Goal: Transaction & Acquisition: Book appointment/travel/reservation

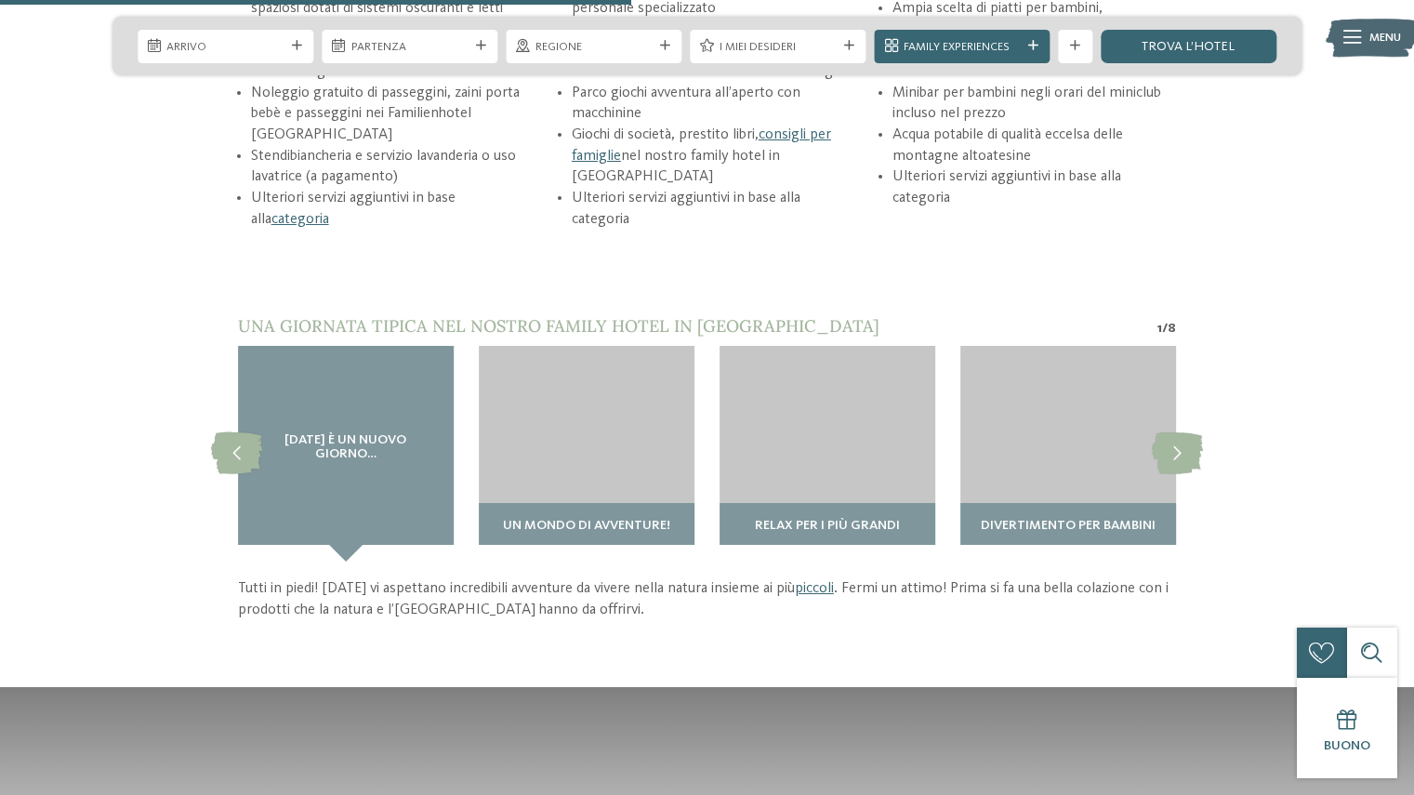
scroll to position [2215, 0]
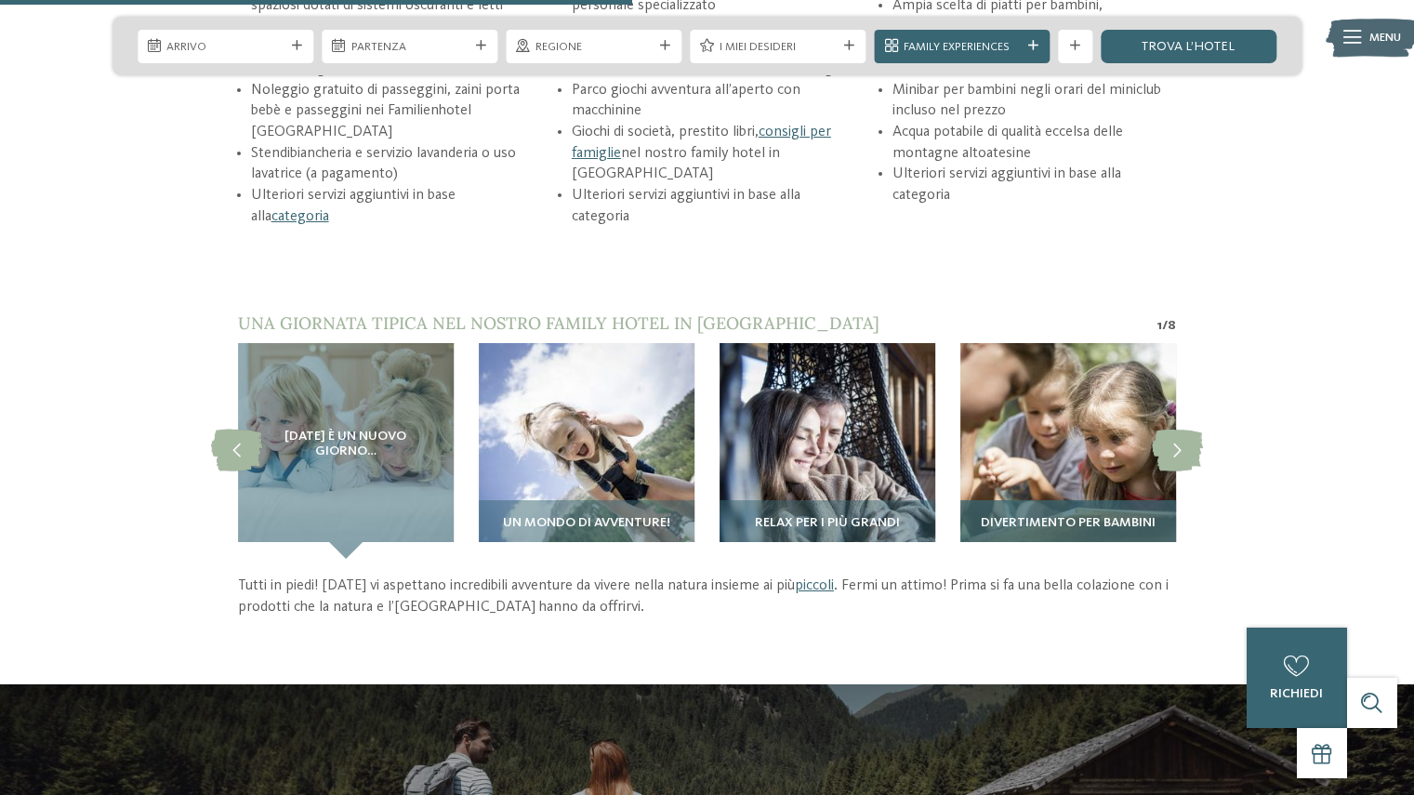
click at [1127, 457] on img at bounding box center [1069, 451] width 216 height 216
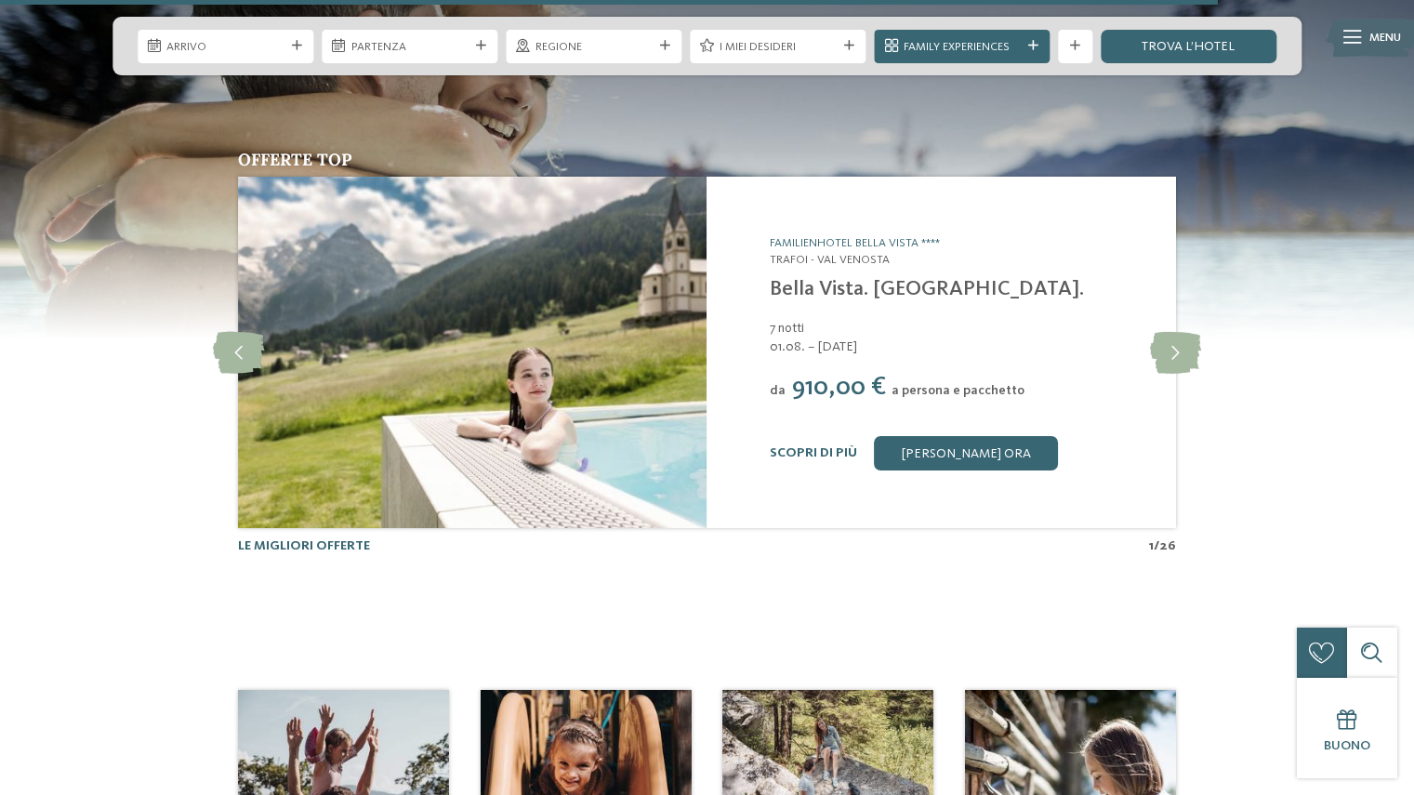
scroll to position [4266, 0]
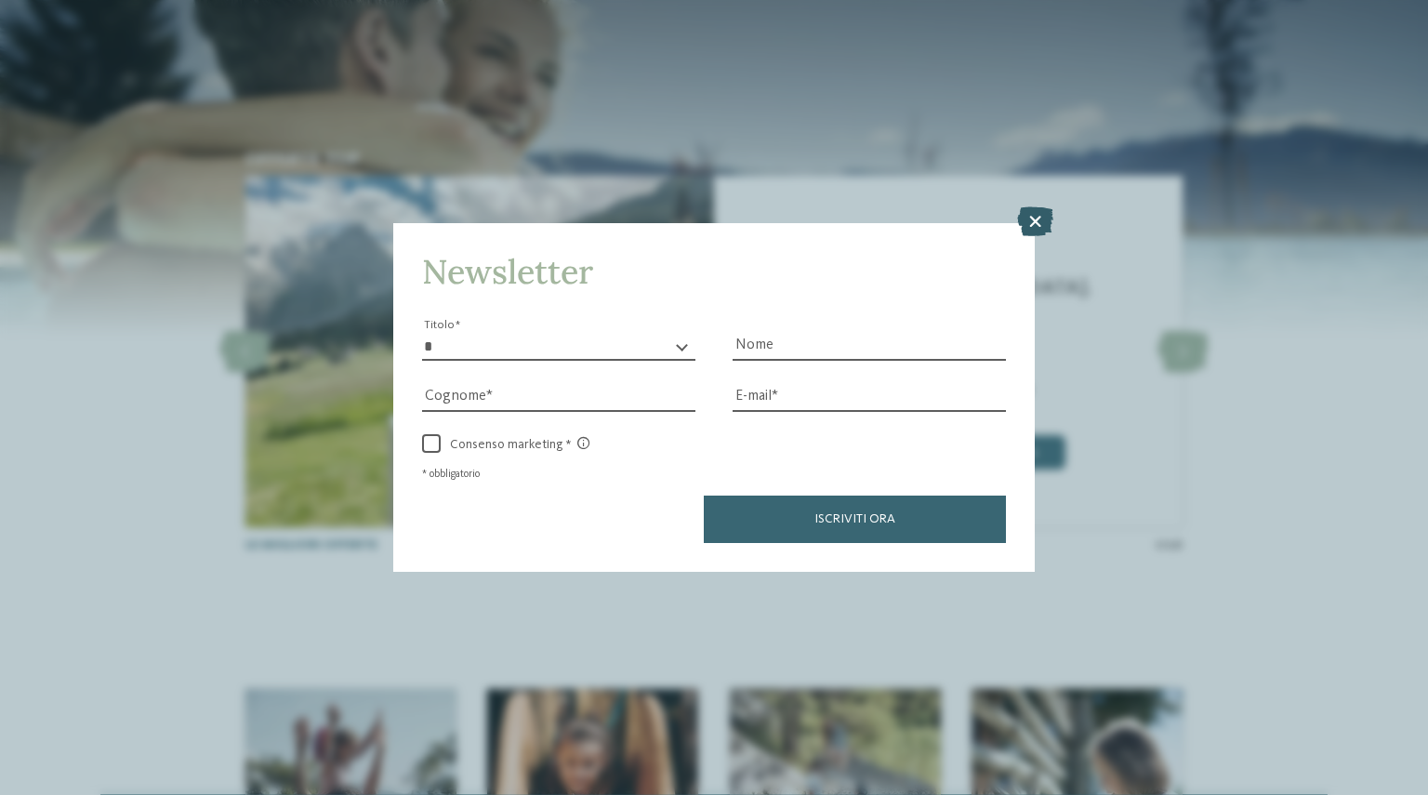
click at [1032, 213] on icon at bounding box center [1035, 221] width 36 height 30
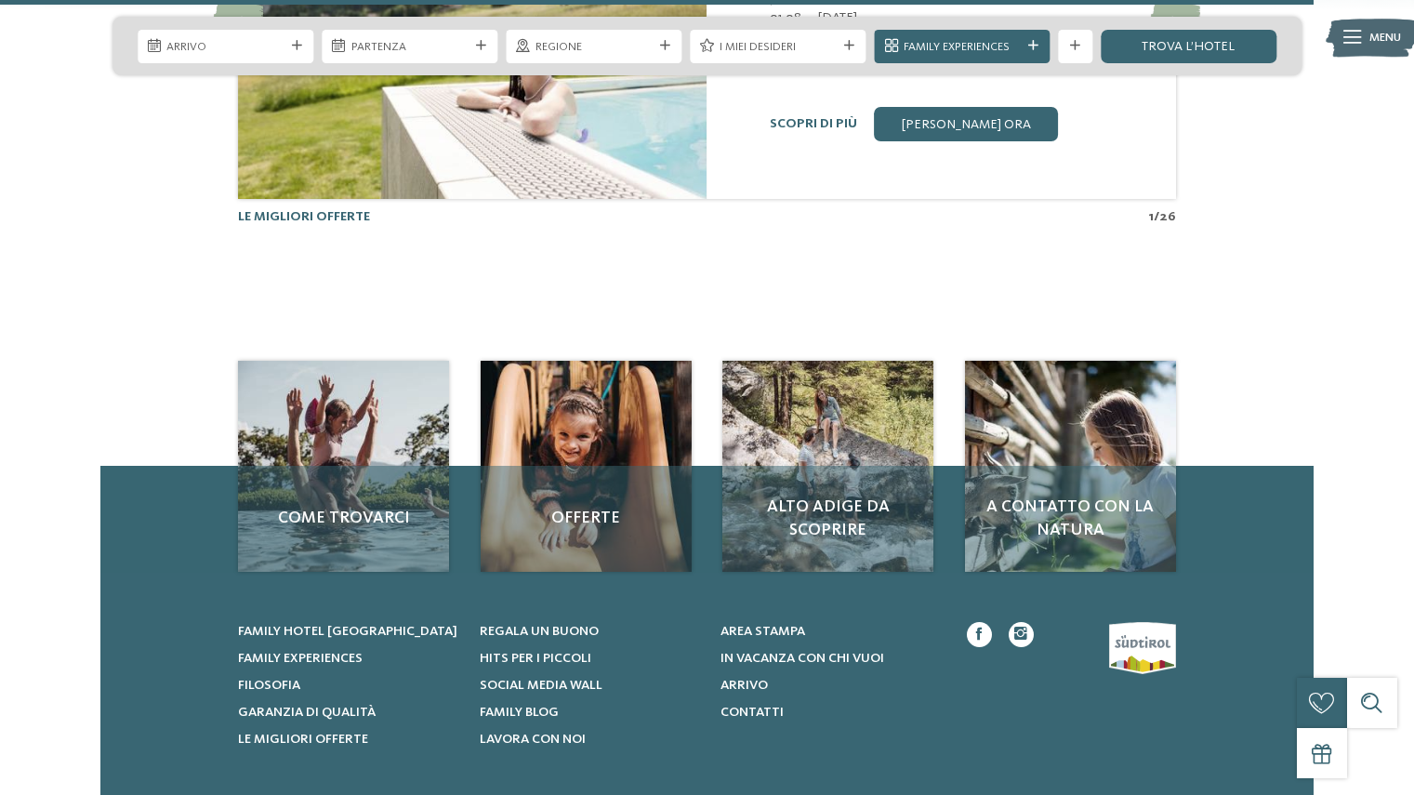
scroll to position [4601, 0]
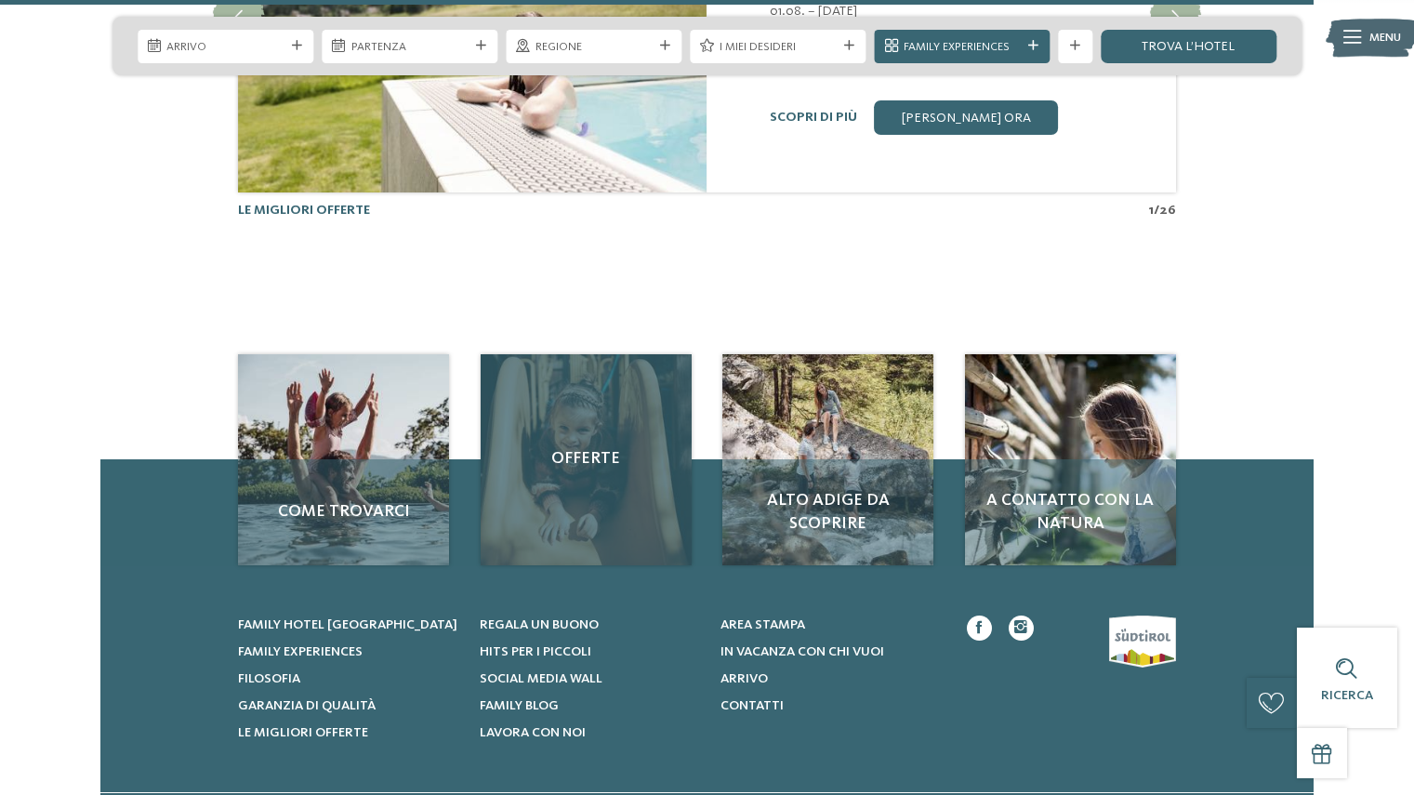
click at [586, 461] on span "Offerte" at bounding box center [586, 458] width 178 height 23
click at [591, 443] on div "Offerte" at bounding box center [586, 459] width 211 height 211
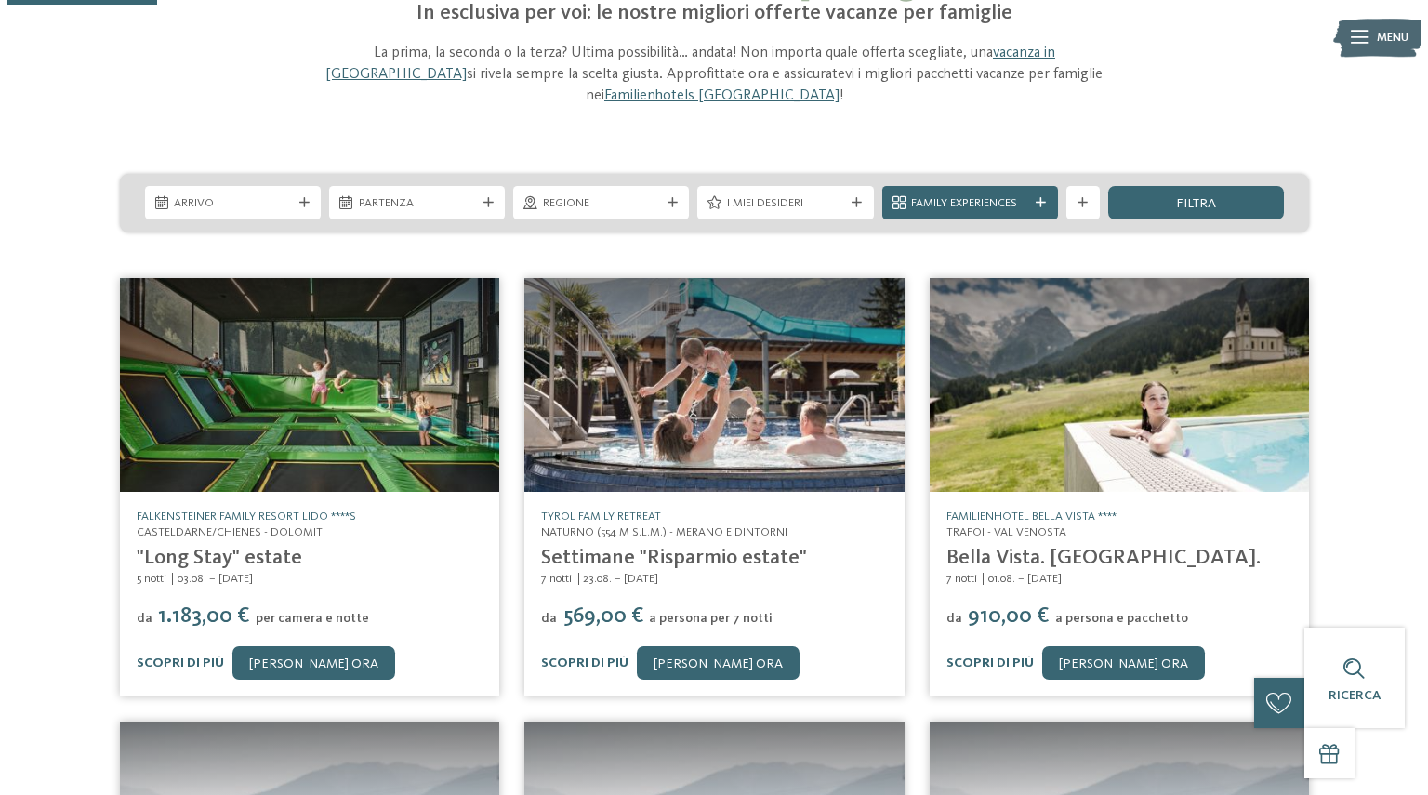
scroll to position [155, 0]
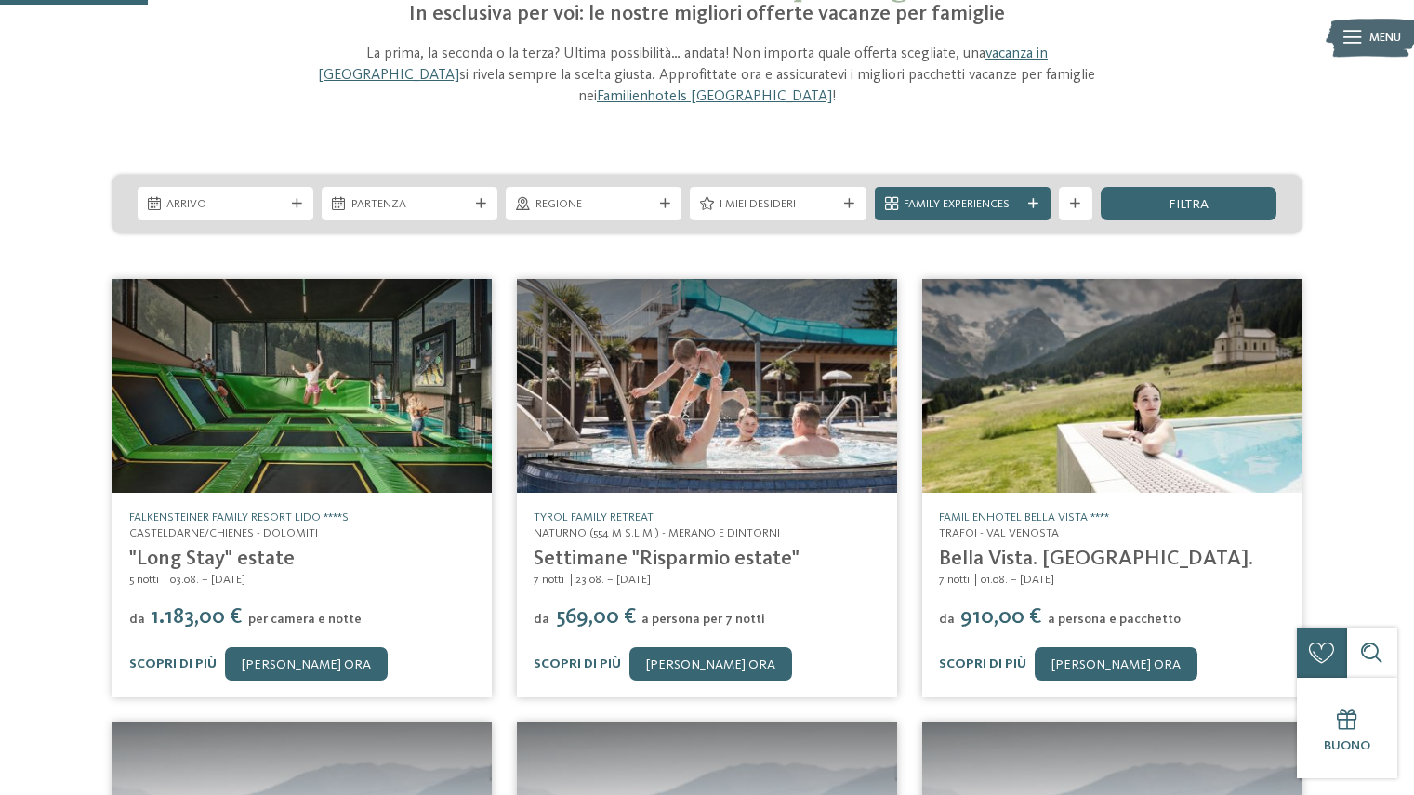
click at [700, 328] on img at bounding box center [706, 386] width 379 height 214
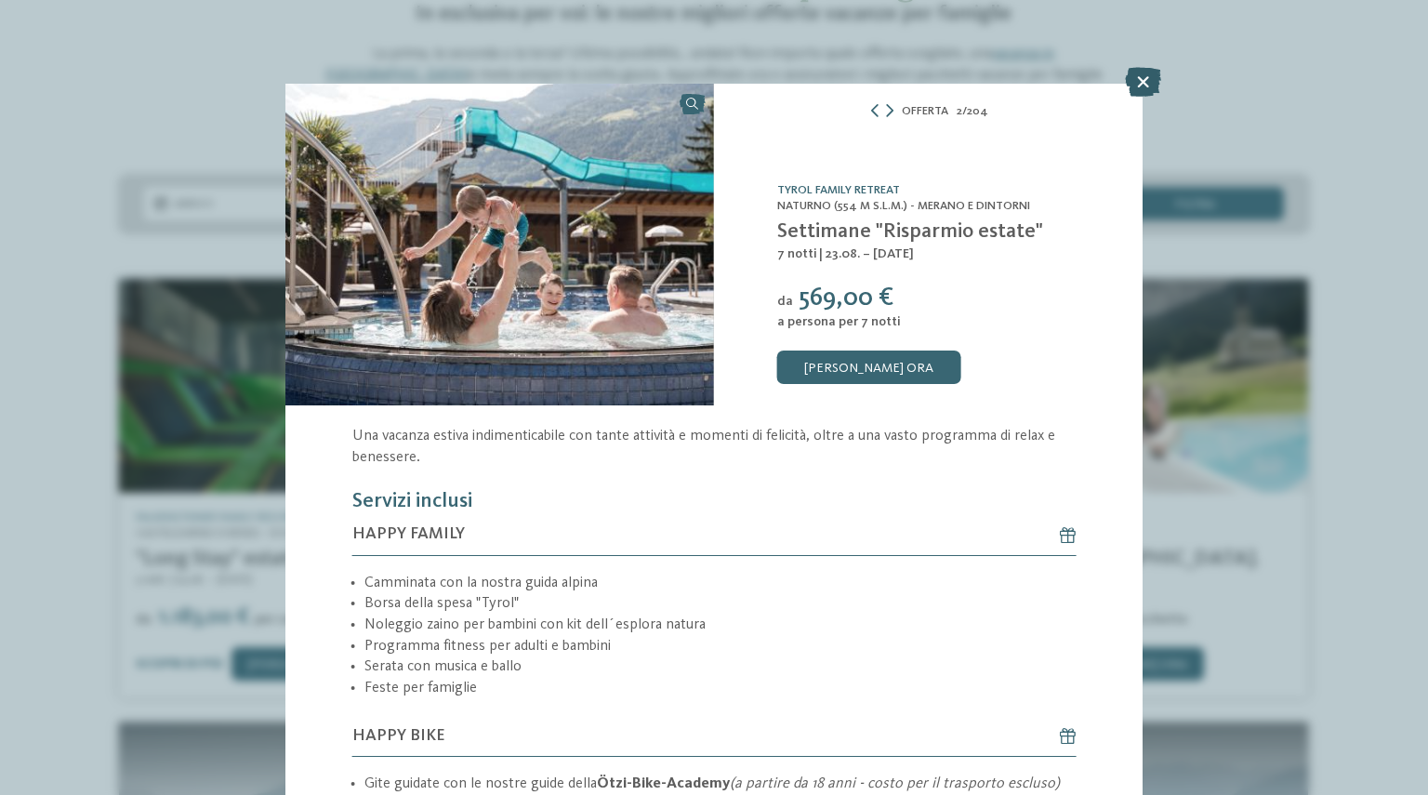
click at [1146, 80] on icon at bounding box center [1143, 82] width 36 height 30
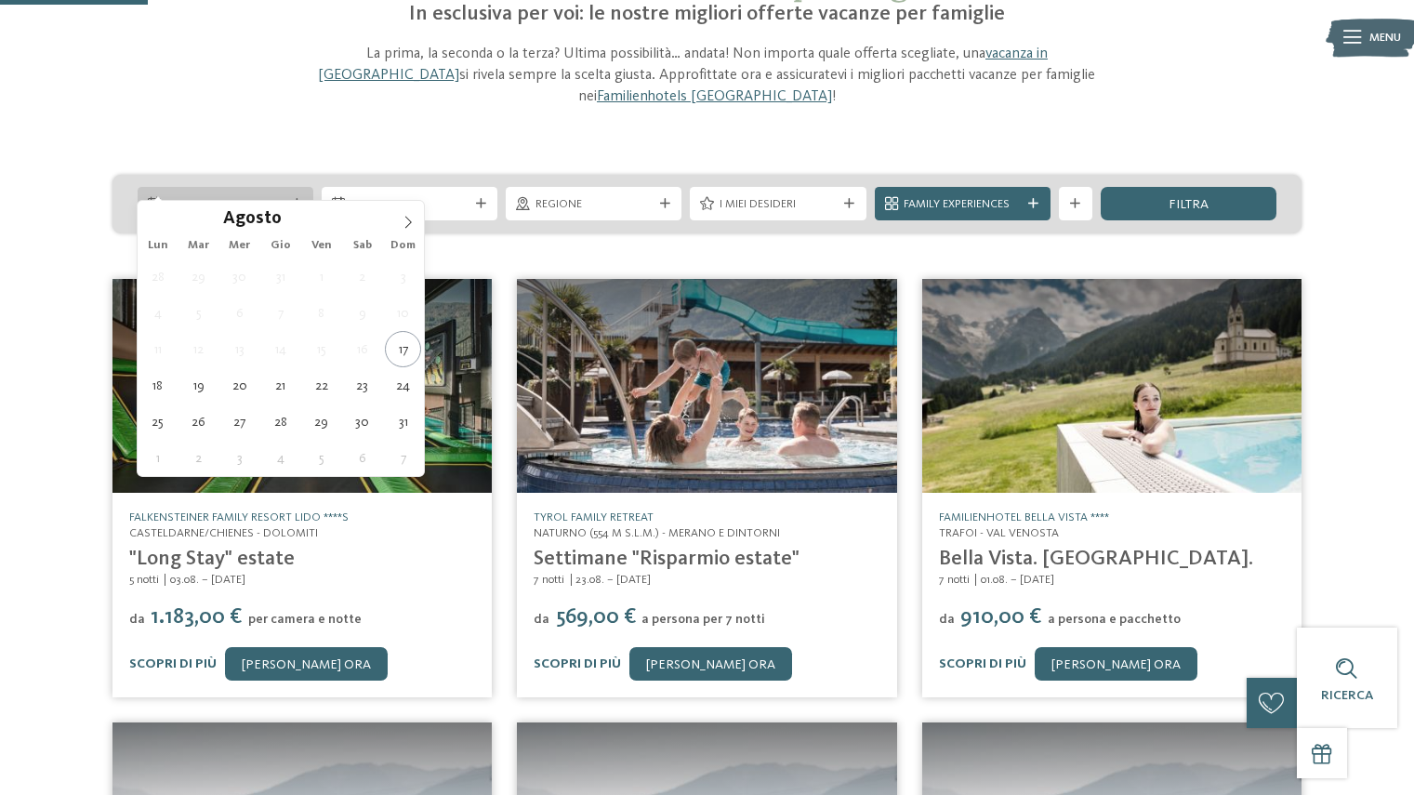
click at [294, 187] on div "Arrivo" at bounding box center [226, 203] width 176 height 33
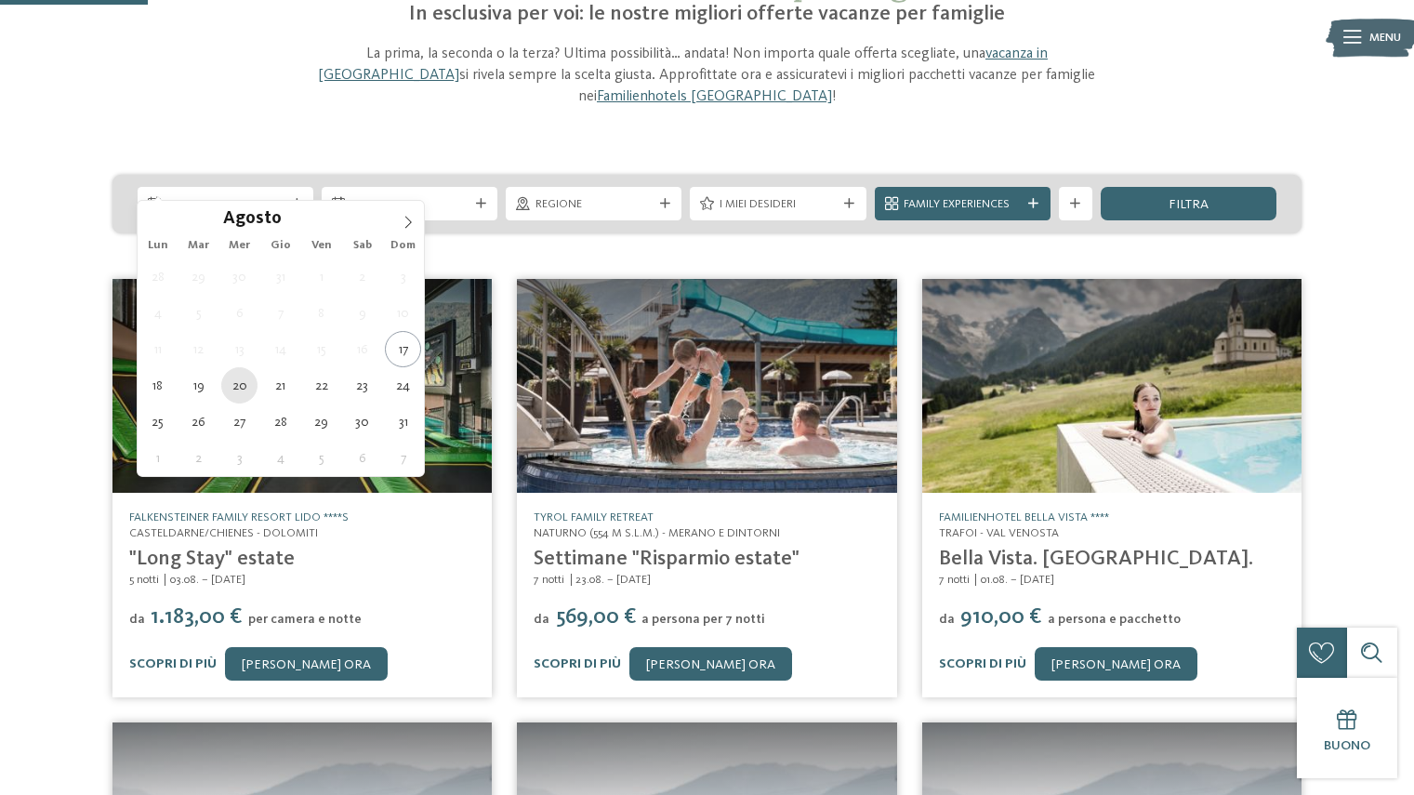
type div "20.08.2025"
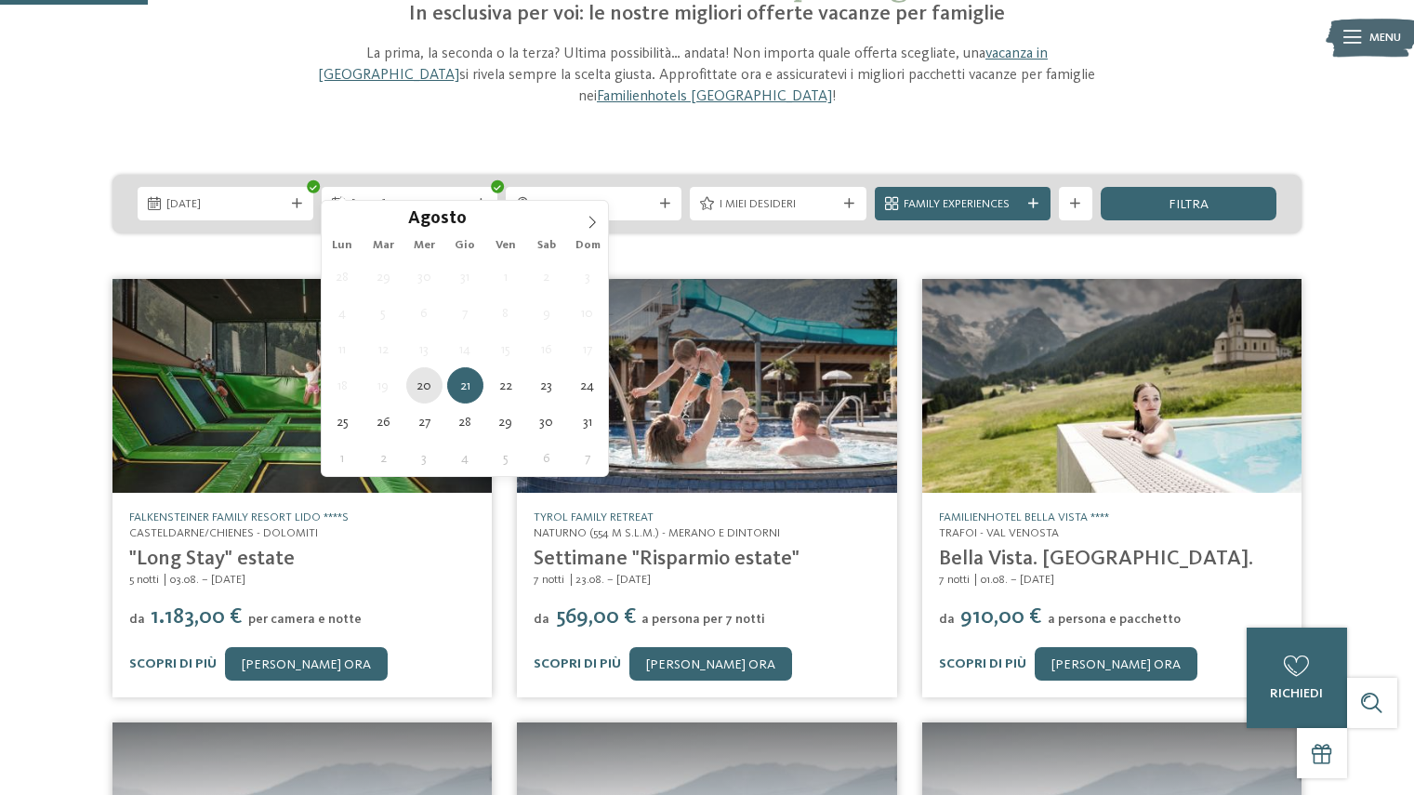
type div "20.08.2025"
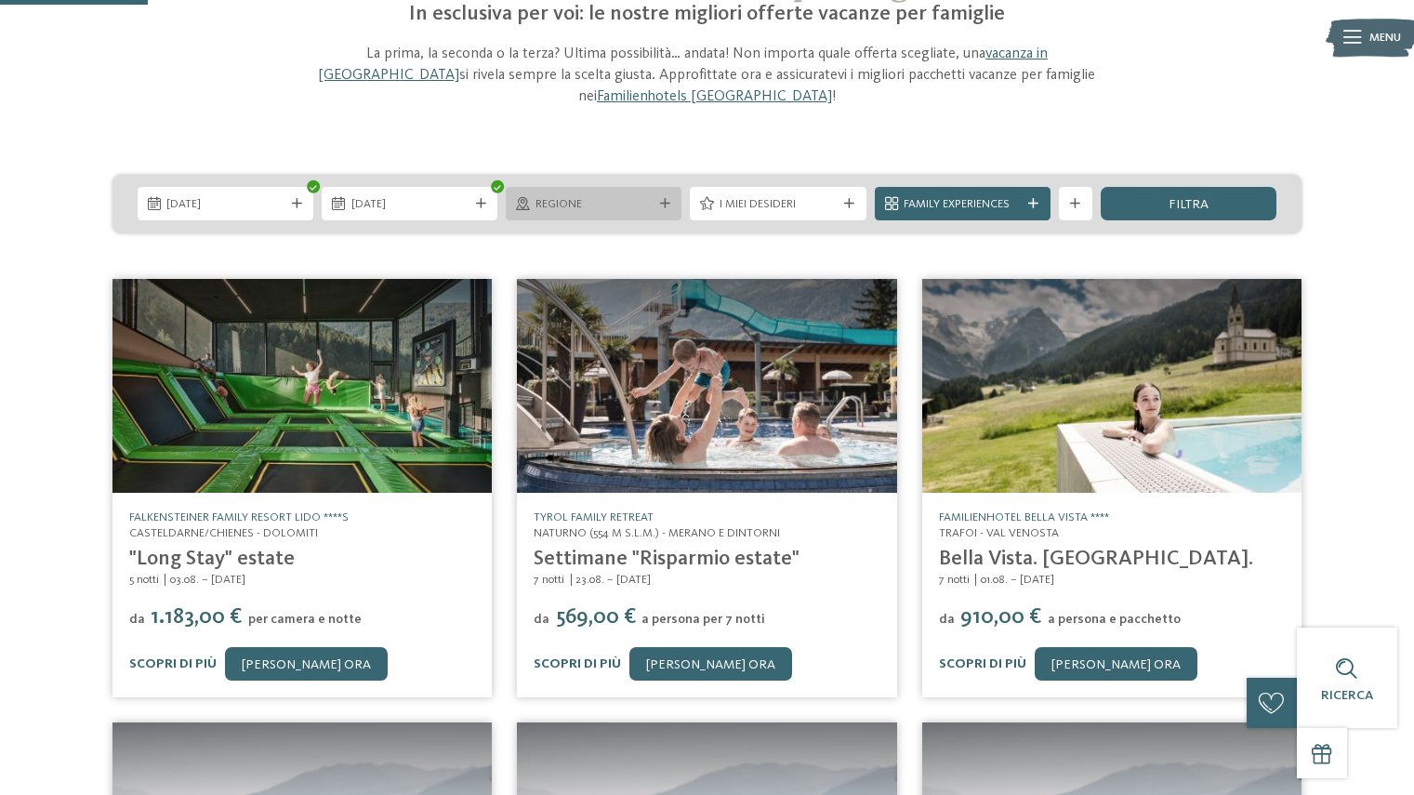
click at [578, 196] on span "Regione" at bounding box center [594, 204] width 117 height 17
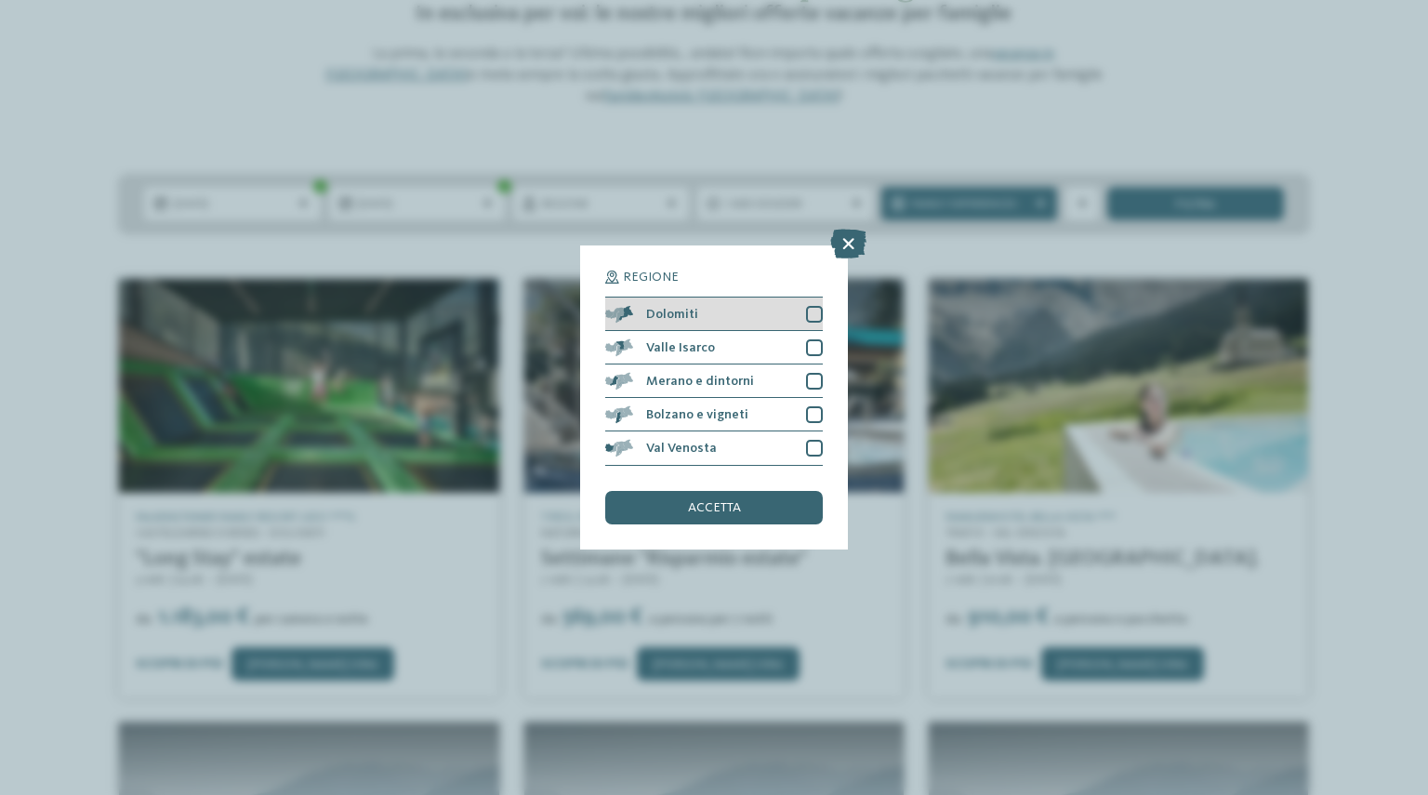
click at [811, 318] on div at bounding box center [814, 314] width 17 height 17
click at [713, 502] on span "accetta" at bounding box center [714, 507] width 53 height 13
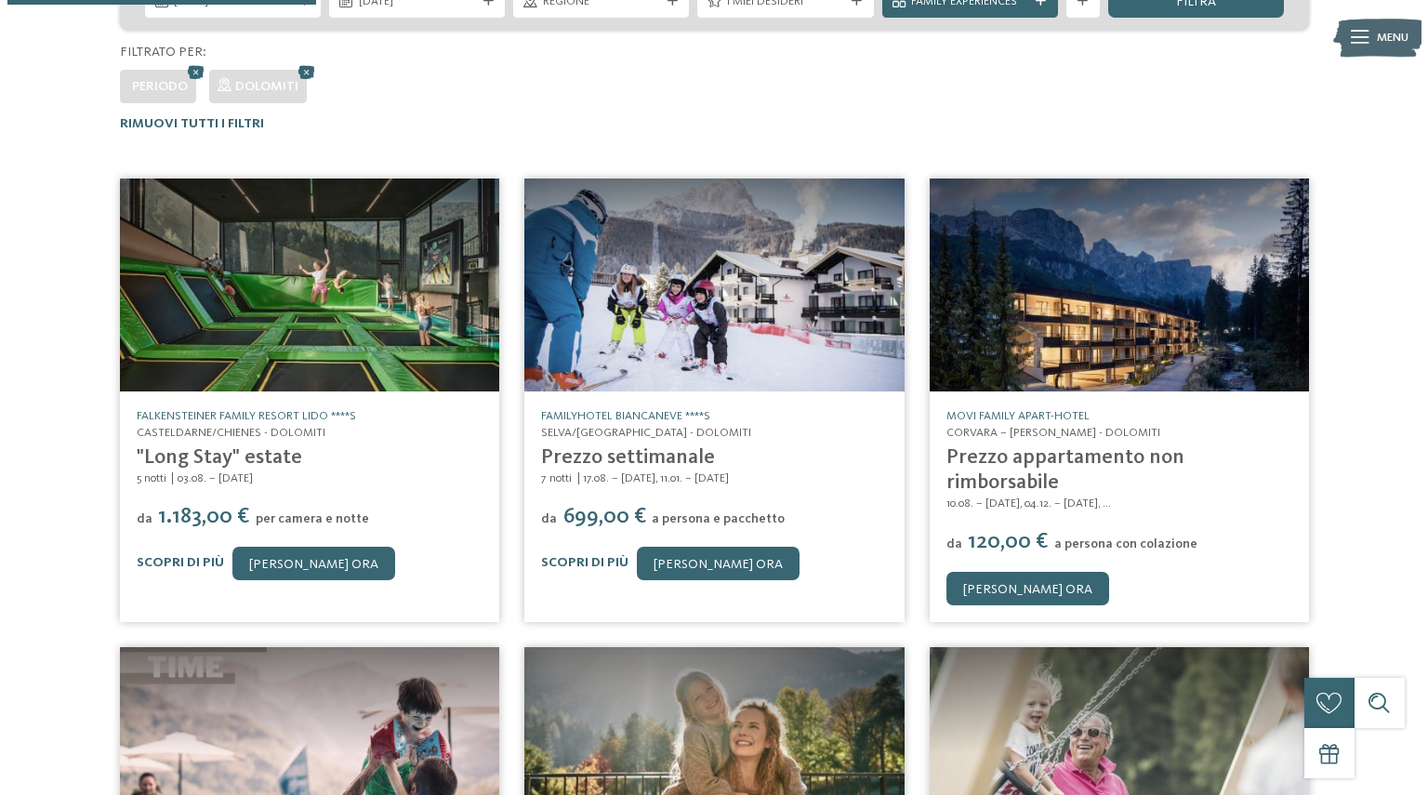
scroll to position [359, 0]
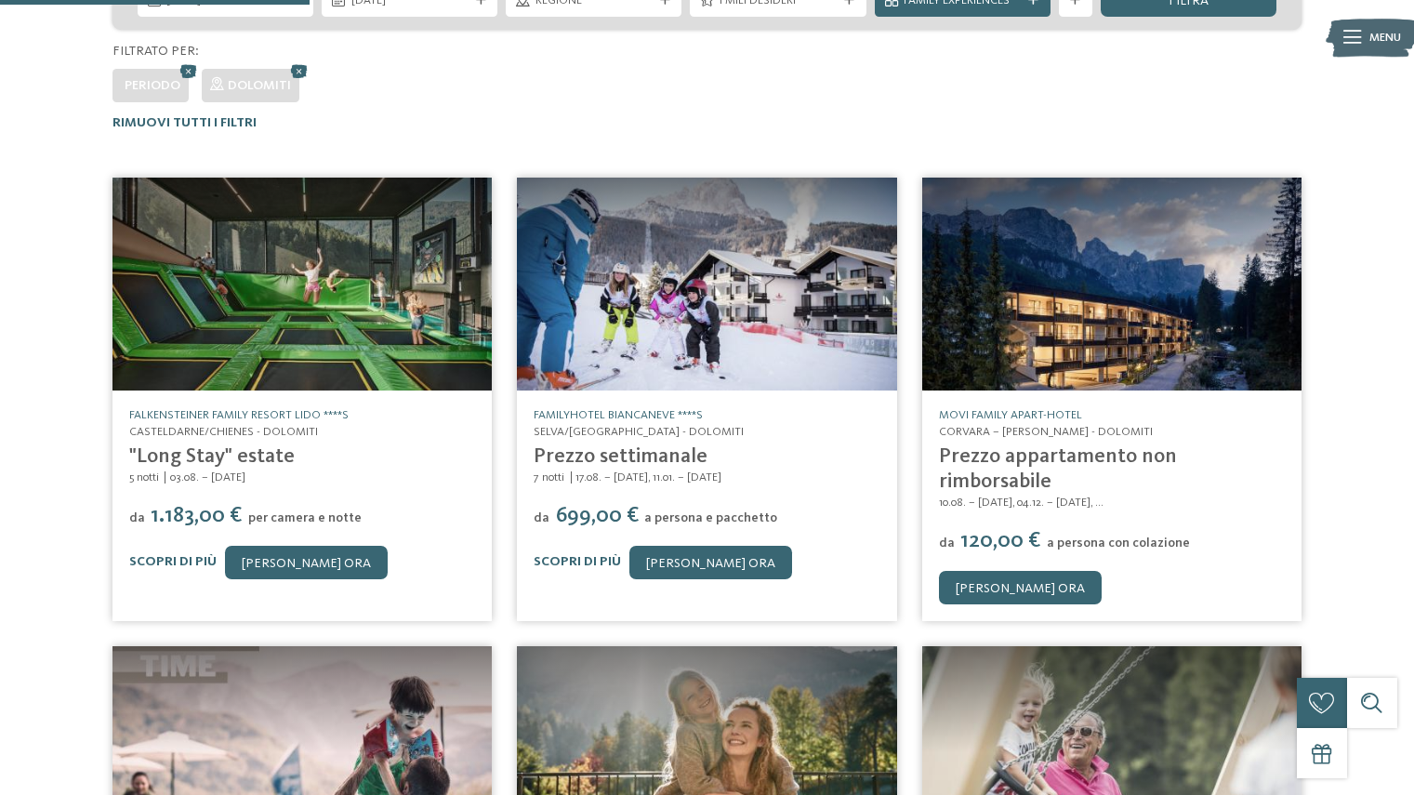
click at [674, 330] on img at bounding box center [706, 285] width 379 height 214
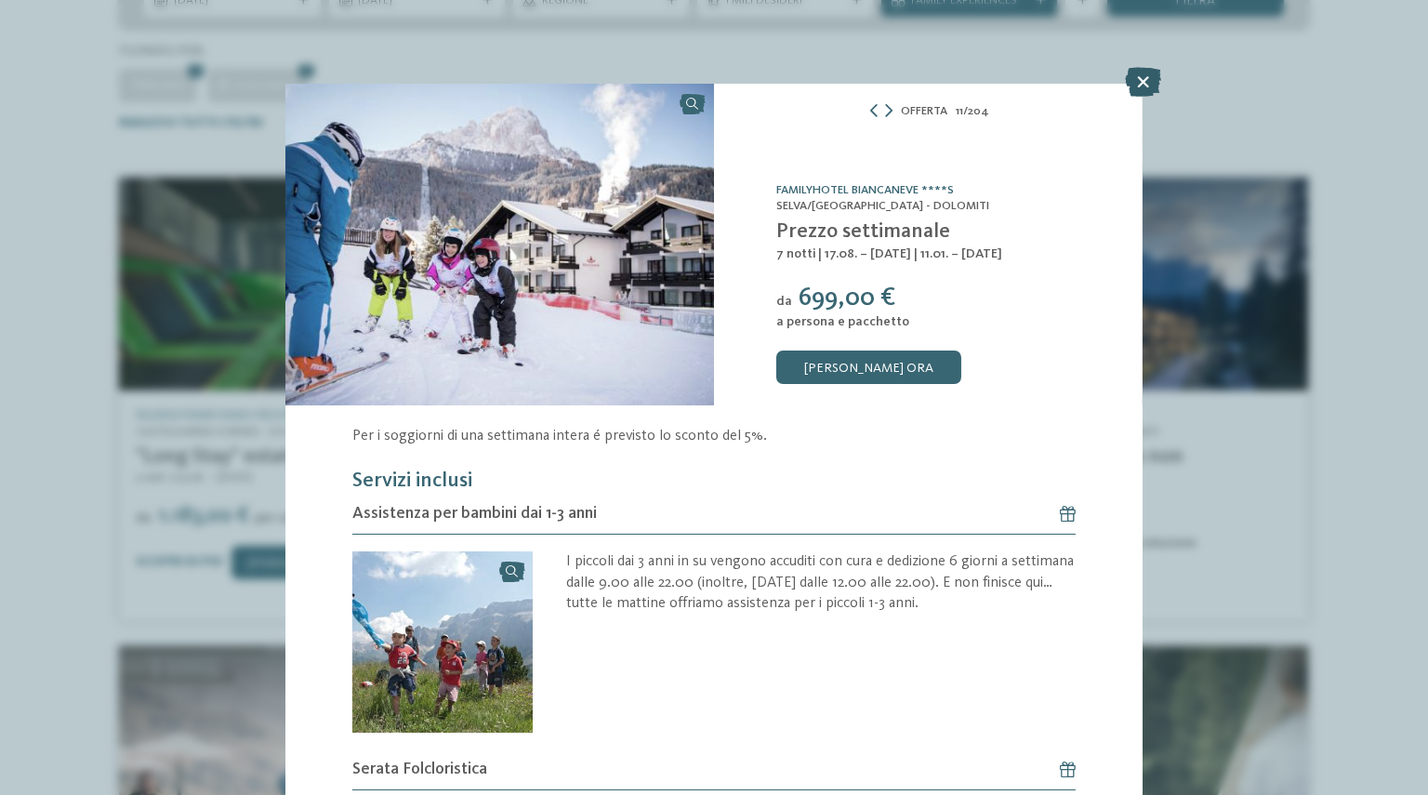
click at [1153, 83] on icon at bounding box center [1143, 82] width 36 height 30
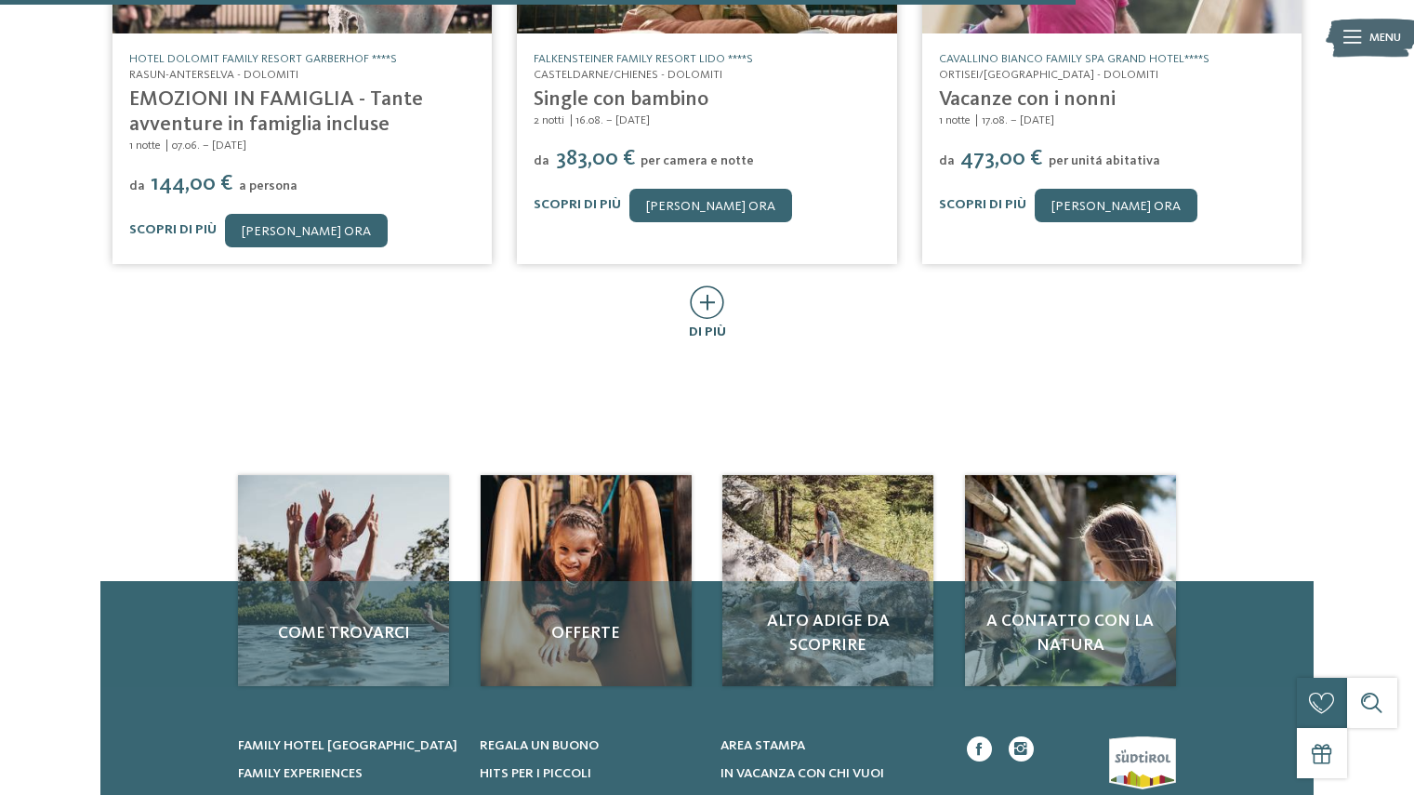
scroll to position [1253, 0]
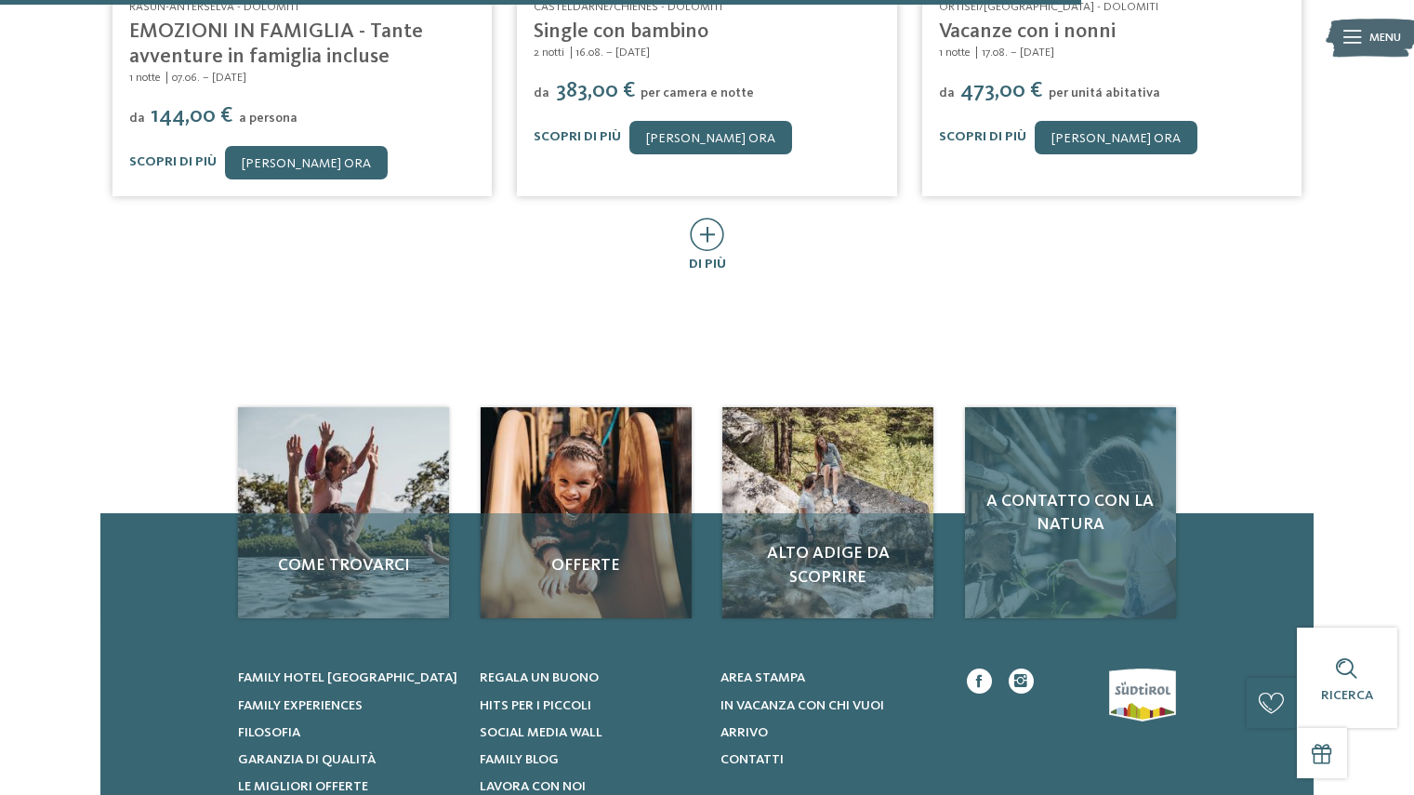
click at [1023, 508] on span "A contatto con la natura" at bounding box center [1071, 513] width 178 height 46
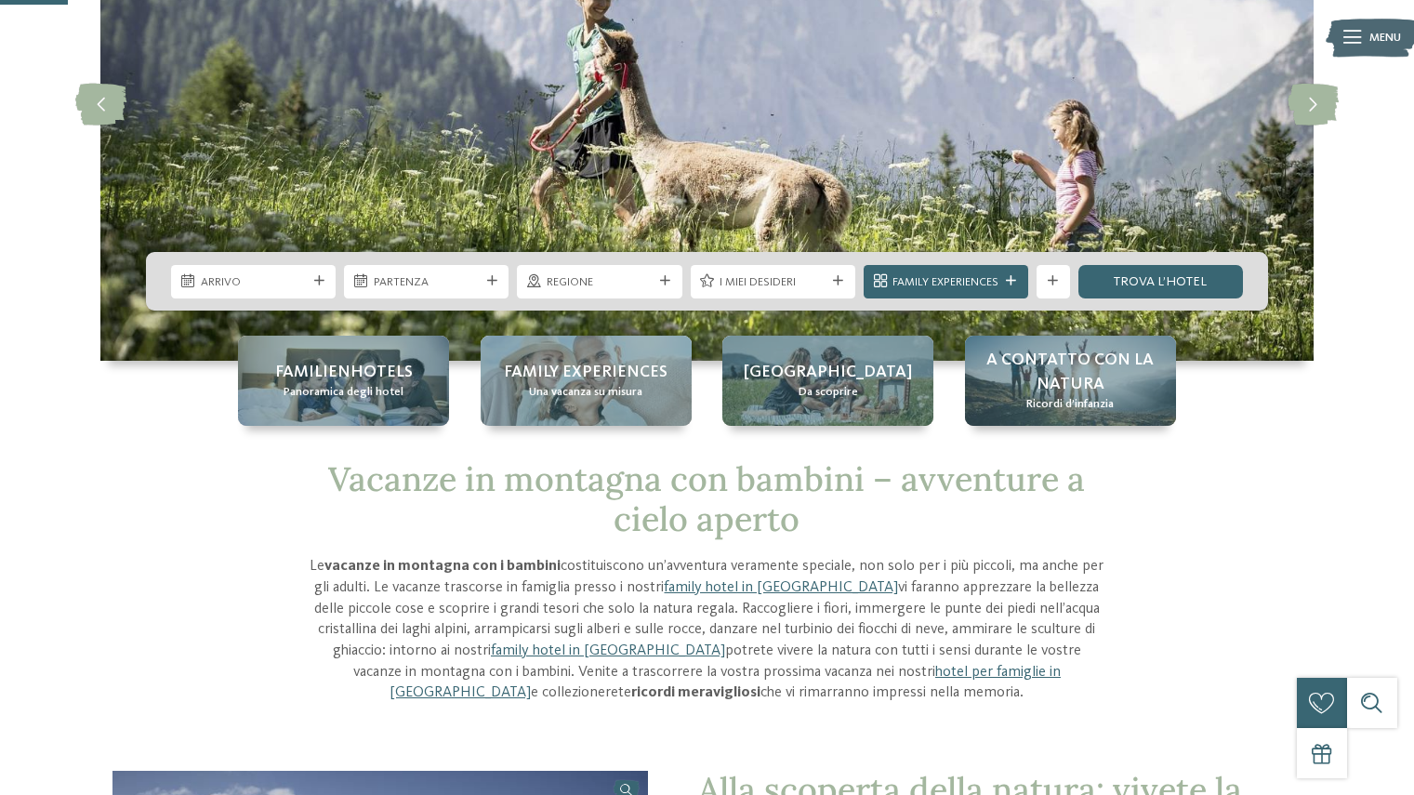
scroll to position [166, 0]
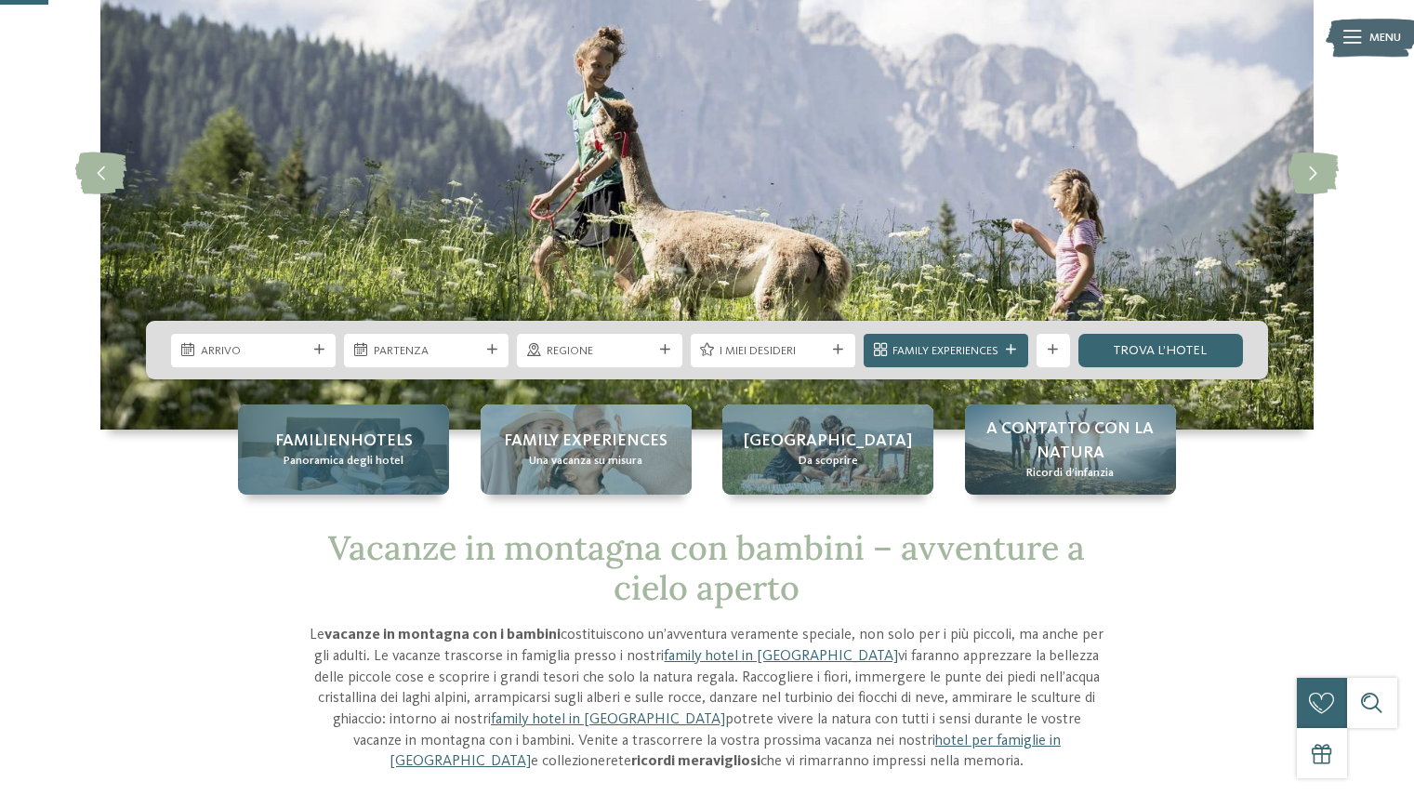
click at [379, 444] on span "Familienhotels" at bounding box center [344, 441] width 138 height 23
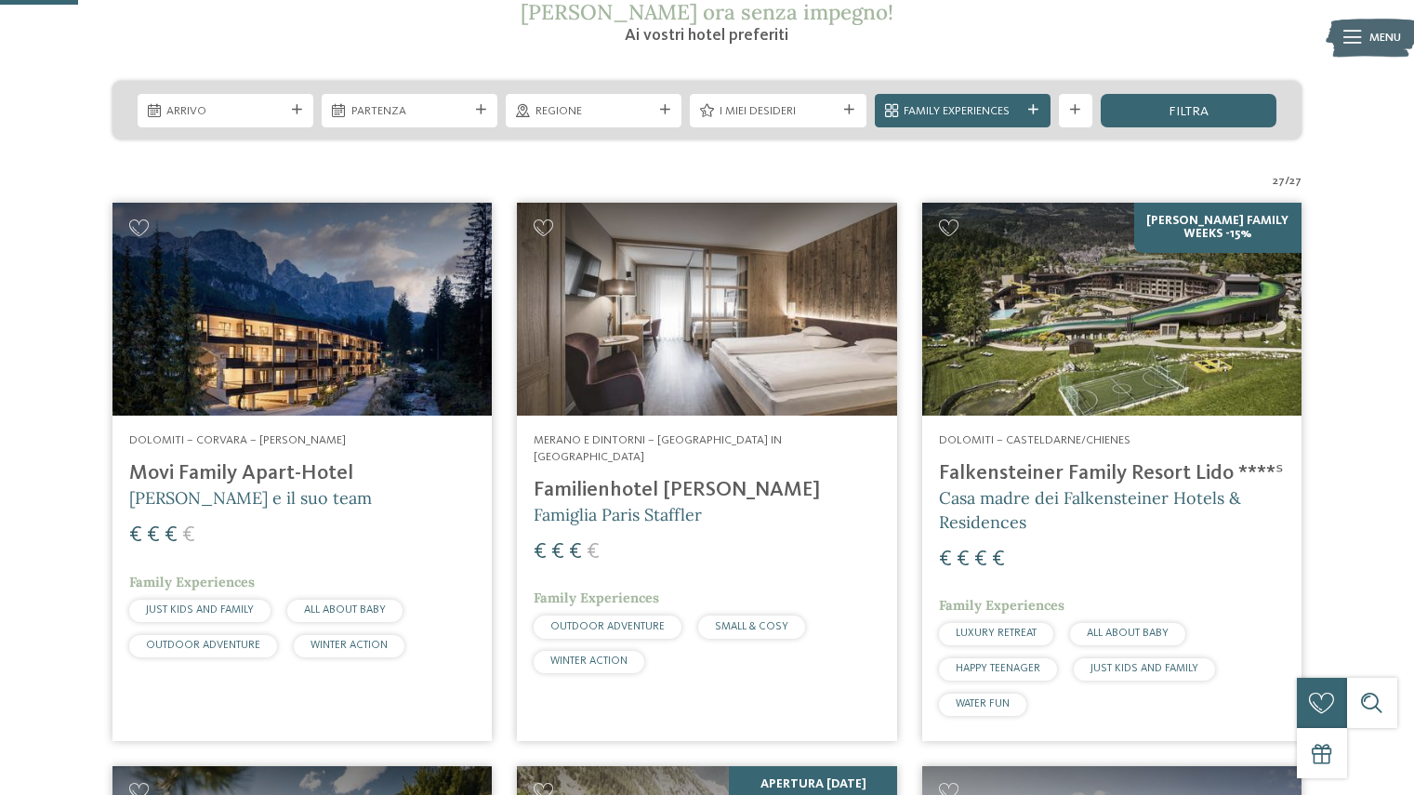
scroll to position [351, 0]
click at [1106, 318] on img at bounding box center [1111, 309] width 379 height 214
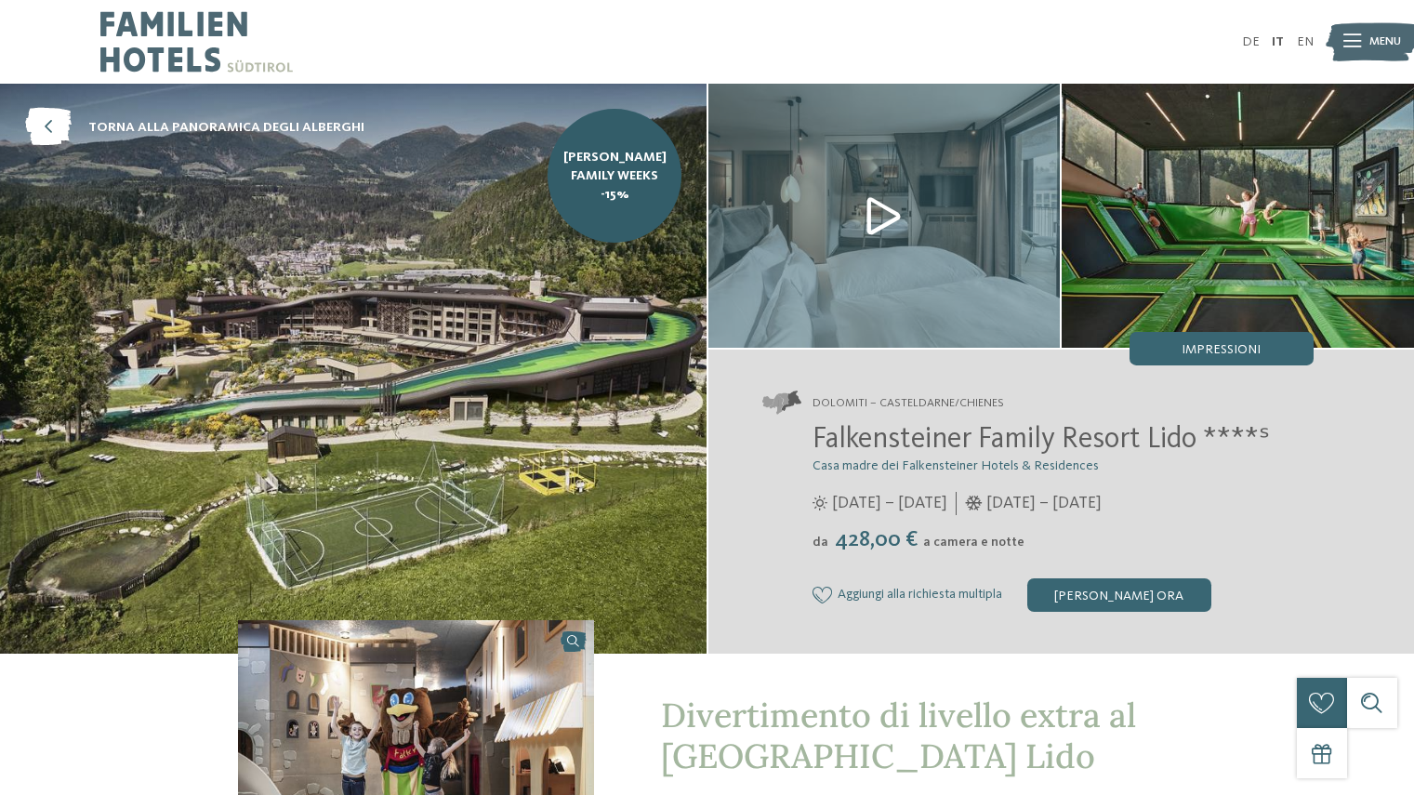
click at [1106, 318] on img at bounding box center [1238, 216] width 352 height 264
